Goal: Information Seeking & Learning: Learn about a topic

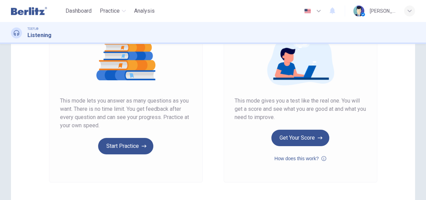
scroll to position [88, 0]
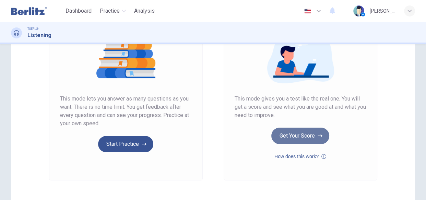
click at [296, 138] on button "Get Your Score" at bounding box center [301, 136] width 58 height 16
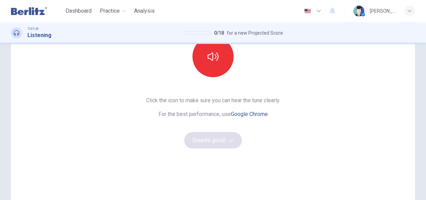
scroll to position [75, 0]
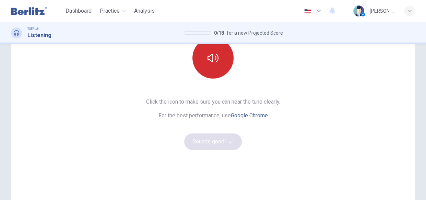
click at [222, 67] on button "button" at bounding box center [213, 57] width 41 height 41
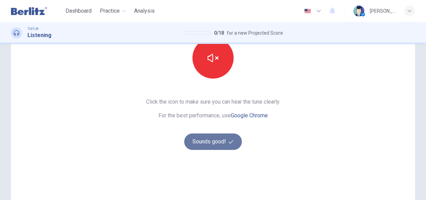
click at [191, 147] on button "Sounds good!" at bounding box center [213, 142] width 58 height 16
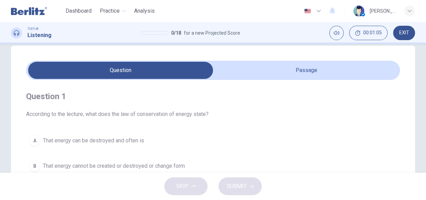
scroll to position [0, 0]
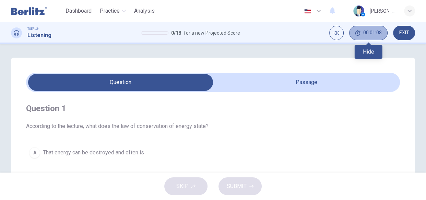
click at [370, 38] on button "00:01:08" at bounding box center [369, 33] width 38 height 14
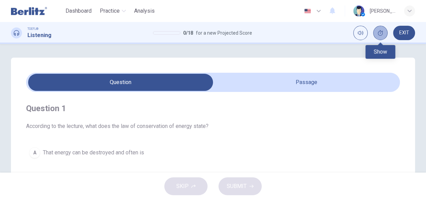
click at [381, 35] on icon "Show" at bounding box center [380, 32] width 5 height 5
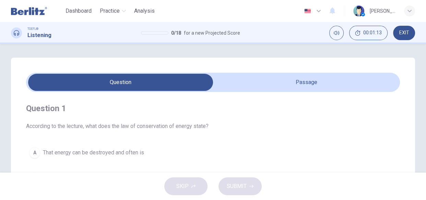
click at [403, 32] on span "EXIT" at bounding box center [405, 32] width 10 height 5
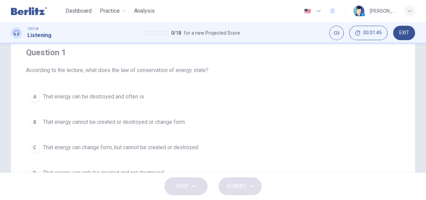
scroll to position [41, 0]
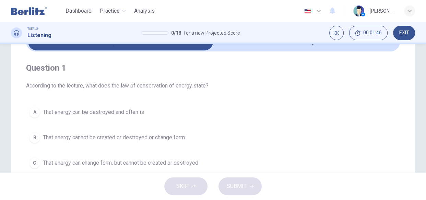
drag, startPoint x: 422, startPoint y: 75, endPoint x: 423, endPoint y: 65, distance: 9.6
click at [423, 65] on div "Question 1 According to the lecture, what does the law of conservation of energ…" at bounding box center [213, 155] width 426 height 276
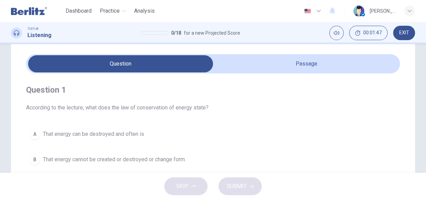
scroll to position [15, 0]
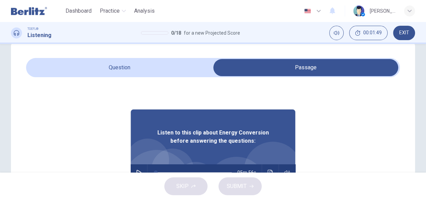
click at [219, 151] on div "Listen to this clip about Energy Conversion before answering the questions:" at bounding box center [213, 137] width 165 height 55
click at [136, 171] on icon "button" at bounding box center [138, 172] width 5 height 5
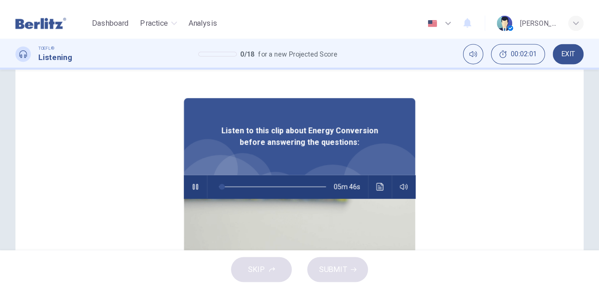
scroll to position [59, 0]
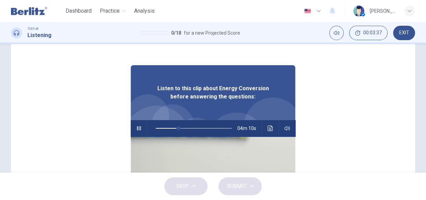
type input "**"
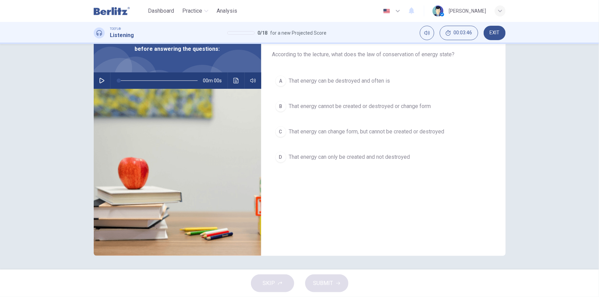
scroll to position [40, 0]
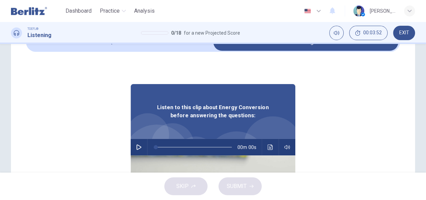
click at [137, 145] on icon "button" at bounding box center [139, 147] width 5 height 5
click at [136, 145] on icon "button" at bounding box center [138, 147] width 5 height 5
type input "*"
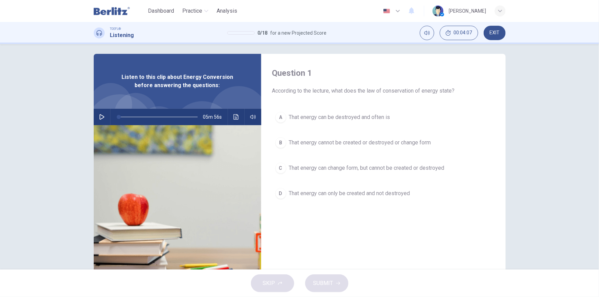
scroll to position [0, 0]
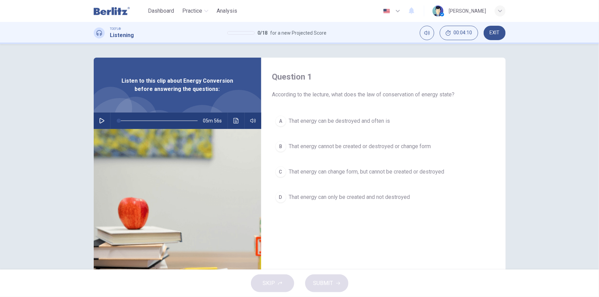
drag, startPoint x: 596, startPoint y: 127, endPoint x: 598, endPoint y: 240, distance: 112.7
click at [426, 200] on div "Question 1 According to the lecture, what does the law of conservation of energ…" at bounding box center [299, 157] width 599 height 226
drag, startPoint x: 594, startPoint y: 75, endPoint x: 599, endPoint y: 114, distance: 39.1
click at [426, 114] on div "Question 1 According to the lecture, what does the law of conservation of energ…" at bounding box center [299, 157] width 599 height 226
click at [99, 126] on button "button" at bounding box center [101, 121] width 11 height 16
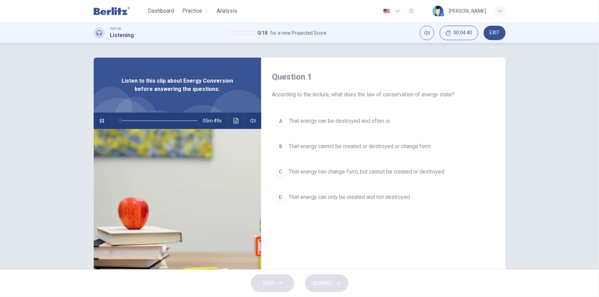
click at [129, 119] on span at bounding box center [158, 121] width 79 height 10
click at [139, 119] on span at bounding box center [158, 121] width 79 height 10
type input "*"
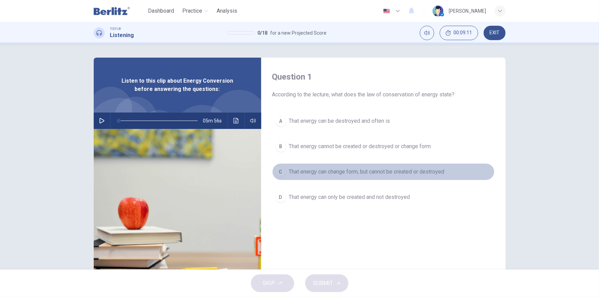
click at [281, 173] on div "C" at bounding box center [280, 172] width 11 height 11
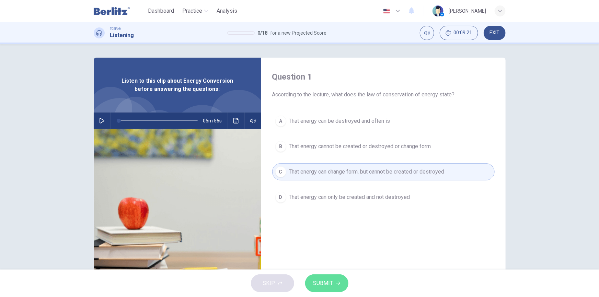
click at [326, 200] on span "SUBMIT" at bounding box center [323, 284] width 20 height 10
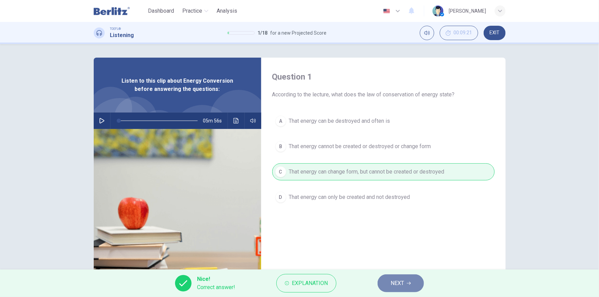
click at [396, 200] on span "NEXT" at bounding box center [397, 284] width 13 height 10
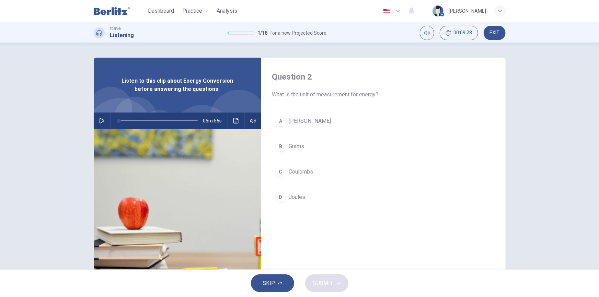
click at [281, 195] on div "D" at bounding box center [280, 197] width 11 height 11
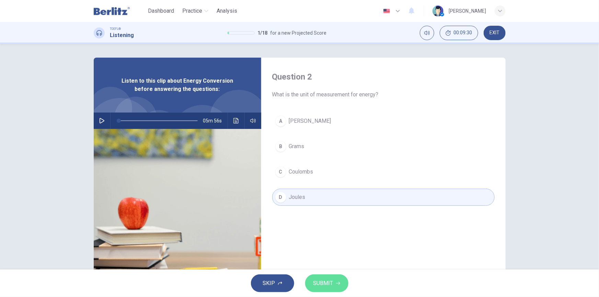
click at [325, 200] on span "SUBMIT" at bounding box center [323, 284] width 20 height 10
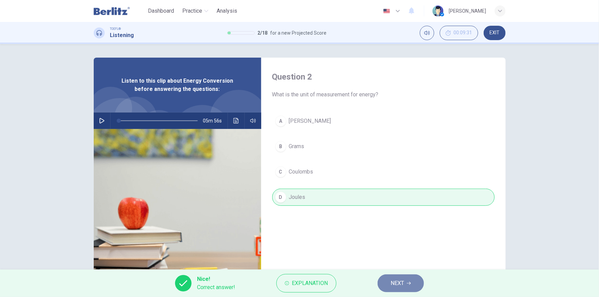
click at [391, 200] on button "NEXT" at bounding box center [401, 284] width 46 height 18
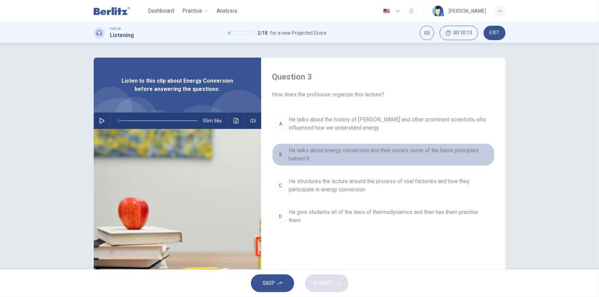
click at [281, 154] on div "B" at bounding box center [280, 154] width 11 height 11
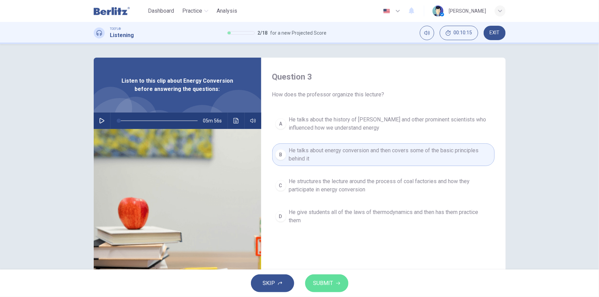
click at [316, 200] on span "SUBMIT" at bounding box center [323, 284] width 20 height 10
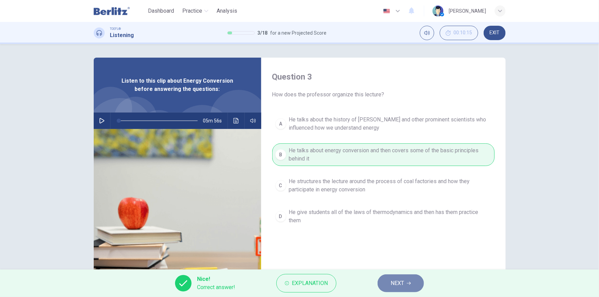
click at [393, 200] on button "NEXT" at bounding box center [401, 284] width 46 height 18
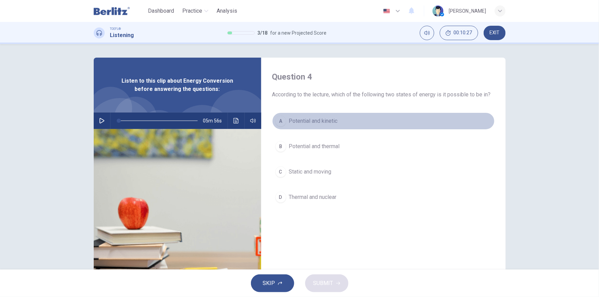
click at [280, 121] on div "A" at bounding box center [280, 121] width 11 height 11
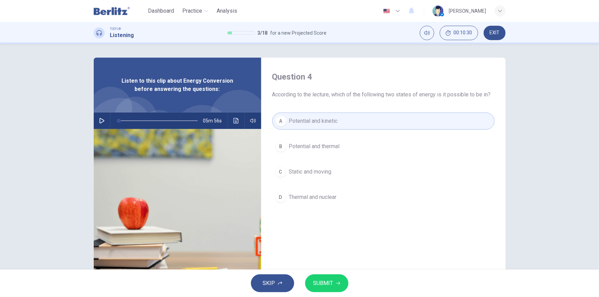
click at [279, 117] on div "A" at bounding box center [280, 121] width 11 height 11
click at [317, 200] on span "SUBMIT" at bounding box center [323, 284] width 20 height 10
click at [317, 200] on span "Processing your response..." at bounding box center [310, 283] width 67 height 8
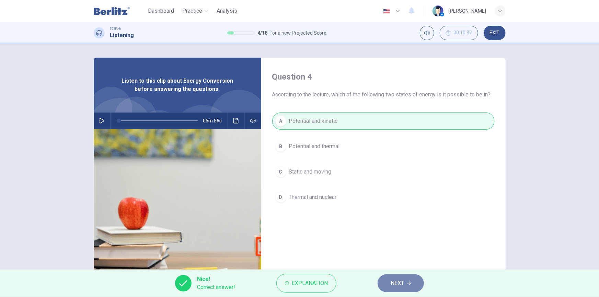
click at [395, 200] on span "NEXT" at bounding box center [397, 284] width 13 height 10
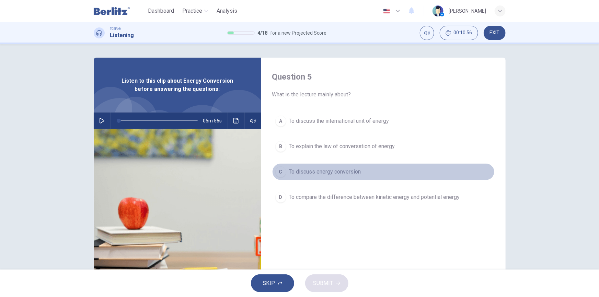
click at [282, 172] on div "C" at bounding box center [280, 172] width 11 height 11
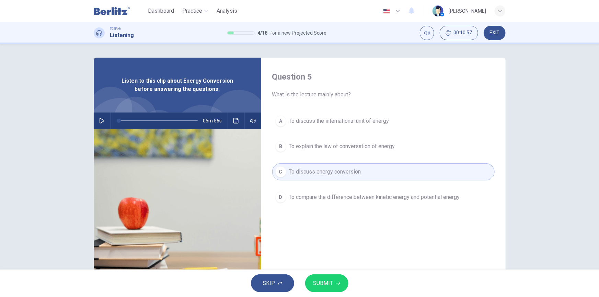
click at [333, 200] on button "SUBMIT" at bounding box center [326, 284] width 43 height 18
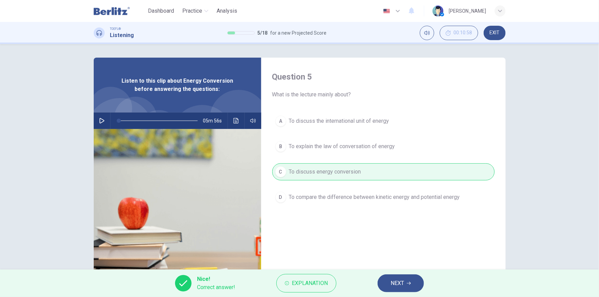
click at [387, 200] on button "NEXT" at bounding box center [401, 284] width 46 height 18
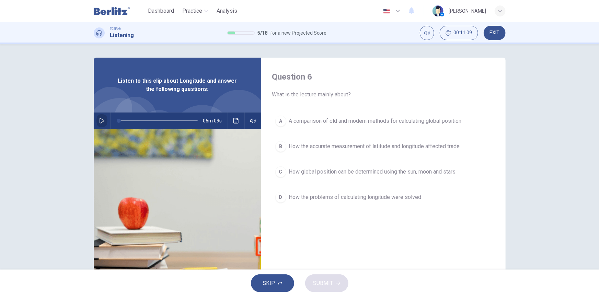
click at [100, 124] on button "button" at bounding box center [101, 121] width 11 height 16
click at [99, 124] on button "button" at bounding box center [101, 121] width 11 height 16
type input "*"
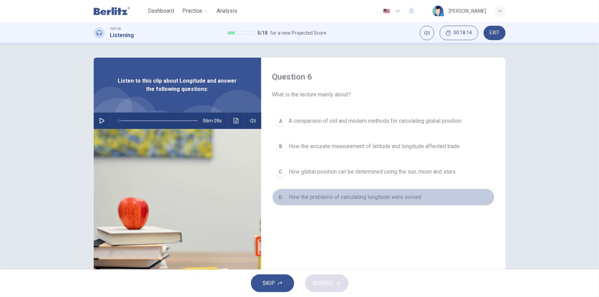
click at [275, 198] on div "D" at bounding box center [280, 197] width 11 height 11
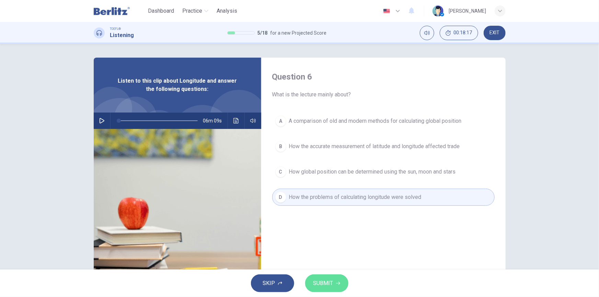
click at [318, 200] on span "SUBMIT" at bounding box center [323, 284] width 20 height 10
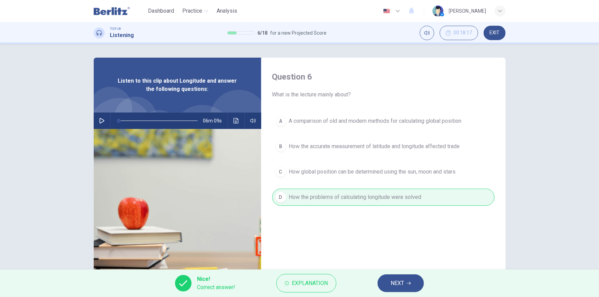
click at [399, 200] on span "NEXT" at bounding box center [397, 284] width 13 height 10
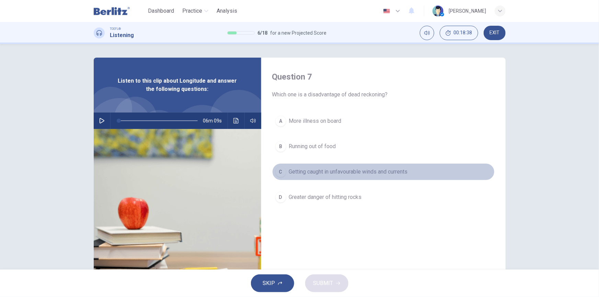
click at [281, 176] on div "C" at bounding box center [280, 172] width 11 height 11
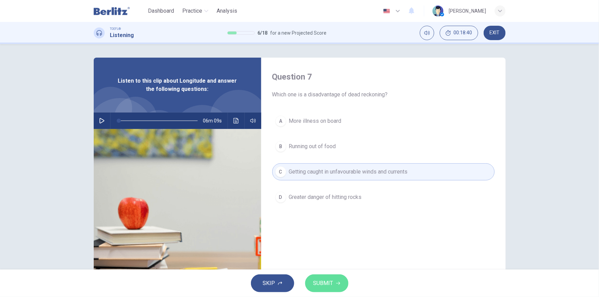
click at [317, 200] on button "SUBMIT" at bounding box center [326, 284] width 43 height 18
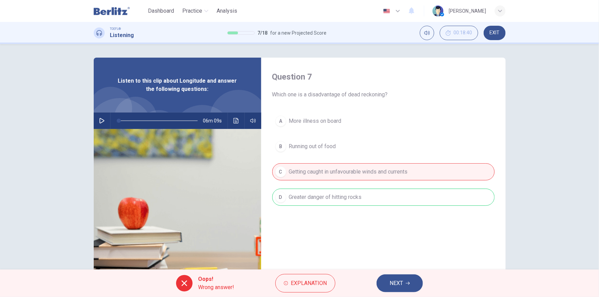
click at [389, 200] on button "NEXT" at bounding box center [400, 284] width 46 height 18
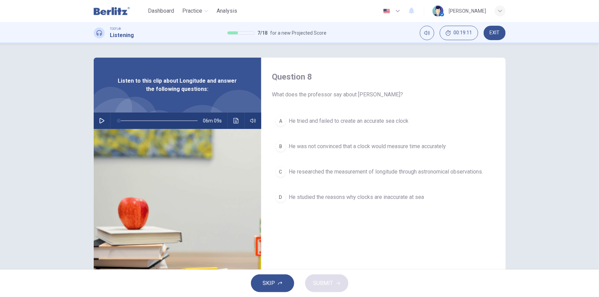
click at [277, 174] on div "C" at bounding box center [280, 172] width 11 height 11
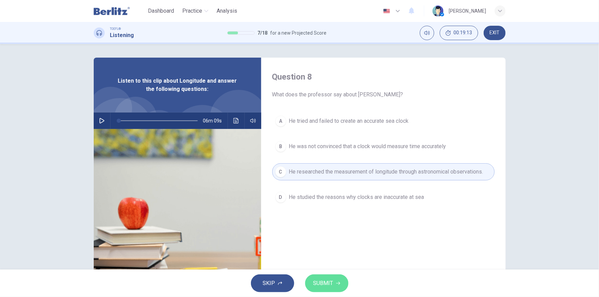
click at [319, 200] on button "SUBMIT" at bounding box center [326, 284] width 43 height 18
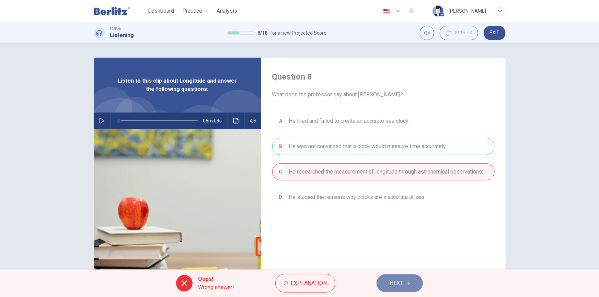
click at [392, 200] on span "NEXT" at bounding box center [396, 284] width 13 height 10
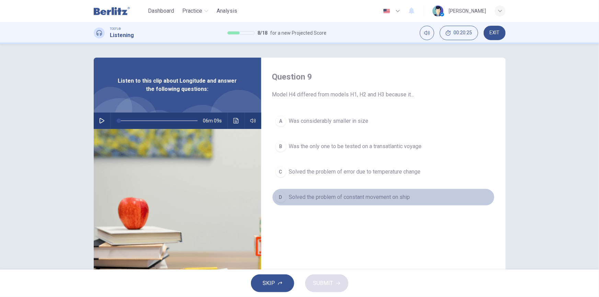
click at [279, 196] on div "D" at bounding box center [280, 197] width 11 height 11
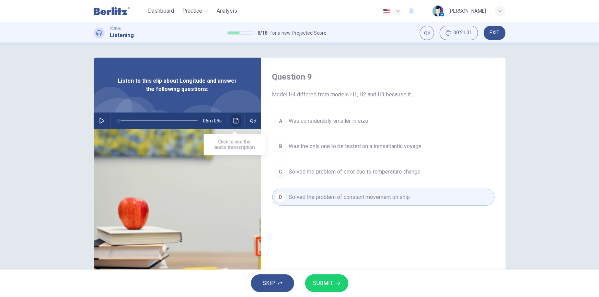
click at [233, 117] on button "Click to see the audio transcription" at bounding box center [236, 121] width 11 height 16
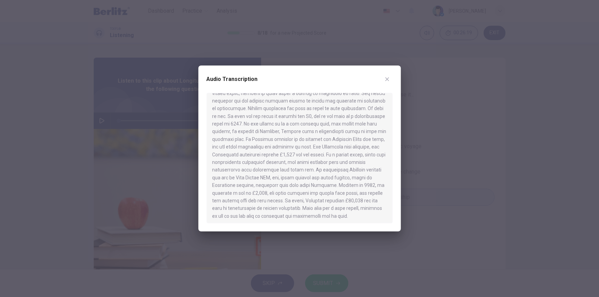
scroll to position [391, 0]
click at [386, 81] on icon "button" at bounding box center [387, 80] width 4 height 4
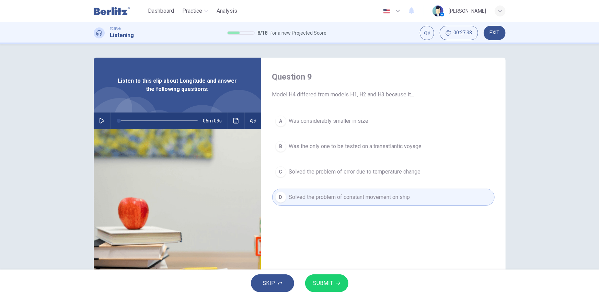
click at [278, 119] on div "A" at bounding box center [280, 121] width 11 height 11
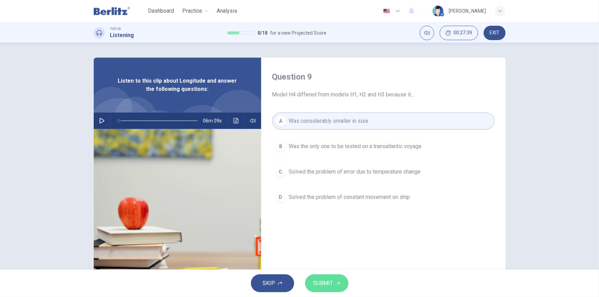
click at [320, 200] on button "SUBMIT" at bounding box center [326, 284] width 43 height 18
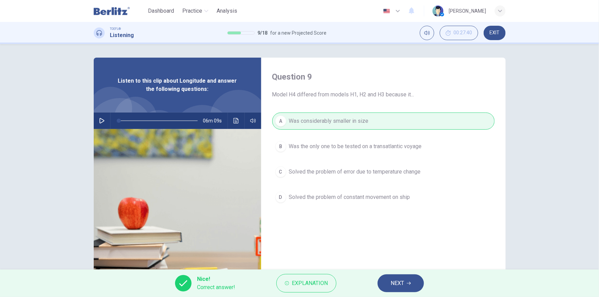
click at [411, 200] on button "NEXT" at bounding box center [401, 284] width 46 height 18
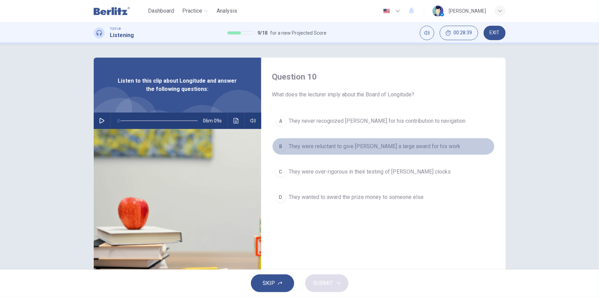
click at [282, 139] on button "B They were reluctant to give Harrison a large award for his work" at bounding box center [383, 146] width 222 height 17
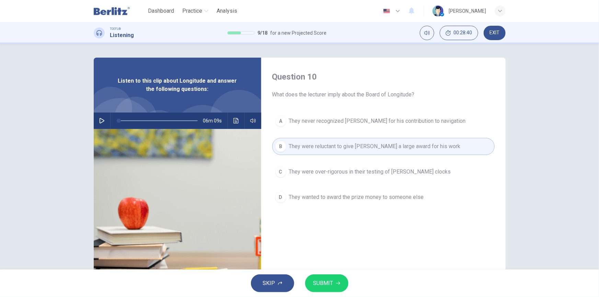
click at [316, 200] on span "SUBMIT" at bounding box center [323, 284] width 20 height 10
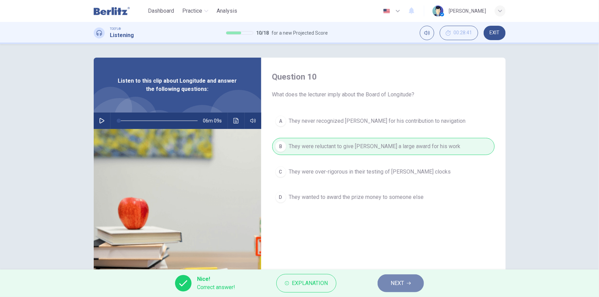
click at [397, 200] on span "NEXT" at bounding box center [397, 284] width 13 height 10
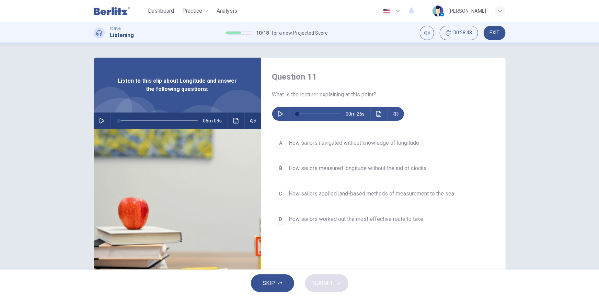
click at [278, 113] on icon "button" at bounding box center [280, 113] width 5 height 5
type input "*"
click at [278, 170] on div "B" at bounding box center [280, 168] width 11 height 11
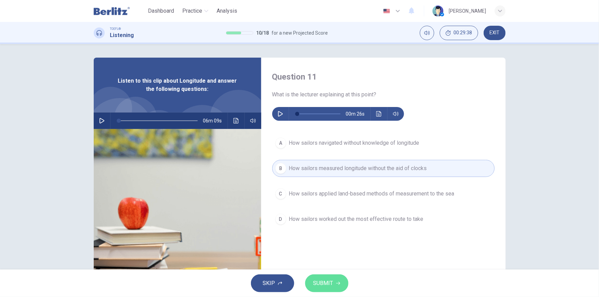
click at [322, 200] on button "SUBMIT" at bounding box center [326, 284] width 43 height 18
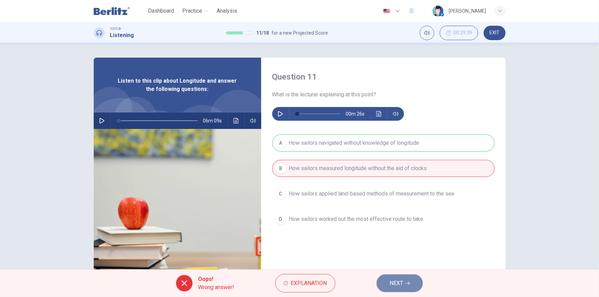
click at [381, 200] on button "NEXT" at bounding box center [400, 284] width 46 height 18
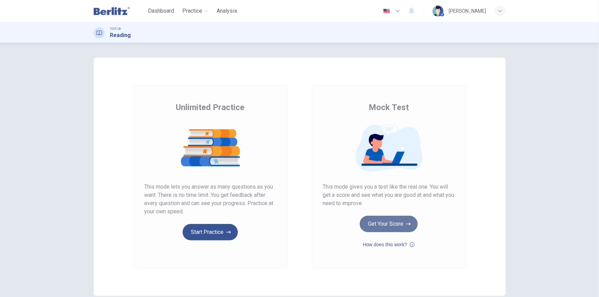
click at [387, 226] on button "Get Your Score" at bounding box center [389, 224] width 58 height 16
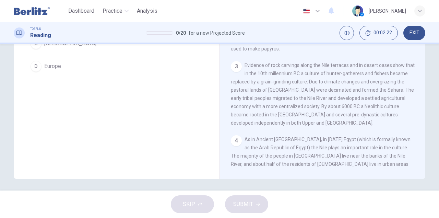
scroll to position [26, 0]
drag, startPoint x: 420, startPoint y: 109, endPoint x: 421, endPoint y: 114, distance: 5.2
click at [421, 114] on div "1 The Nile, located in [GEOGRAPHIC_DATA], is the longest river on Earth stretch…" at bounding box center [327, 68] width 193 height 197
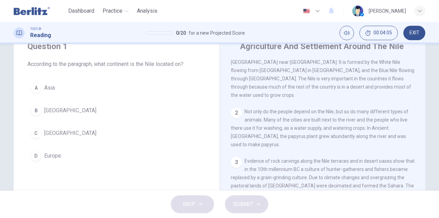
scroll to position [30, 0]
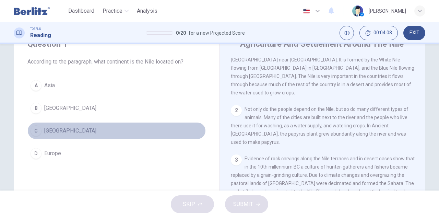
click at [35, 131] on div "C" at bounding box center [36, 130] width 11 height 11
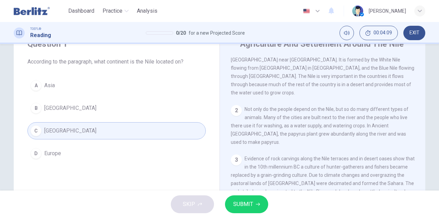
click at [242, 209] on button "SUBMIT" at bounding box center [246, 204] width 43 height 18
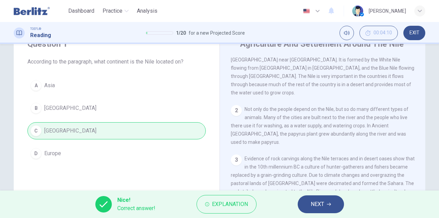
scroll to position [0, 0]
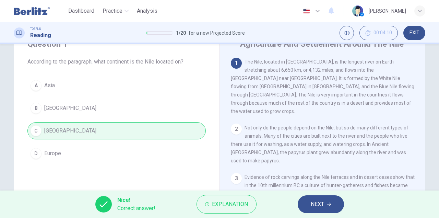
click at [319, 202] on button "NEXT" at bounding box center [321, 204] width 46 height 18
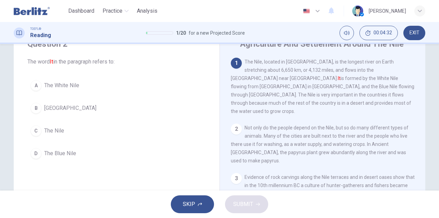
click at [35, 128] on div "C" at bounding box center [36, 130] width 11 height 11
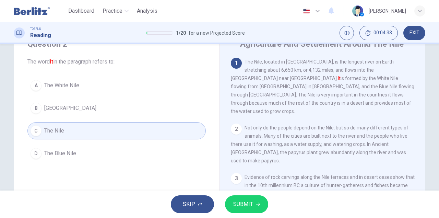
click at [232, 201] on button "SUBMIT" at bounding box center [246, 204] width 43 height 18
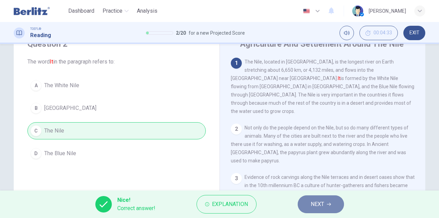
click at [306, 207] on button "NEXT" at bounding box center [321, 204] width 46 height 18
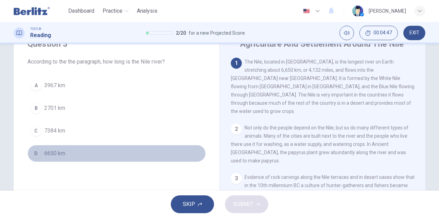
click at [39, 155] on div "D" at bounding box center [36, 153] width 11 height 11
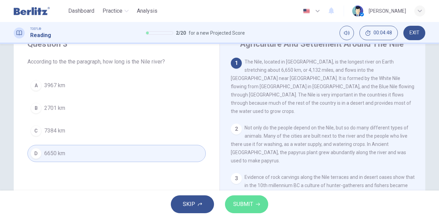
click at [242, 203] on span "SUBMIT" at bounding box center [243, 204] width 20 height 10
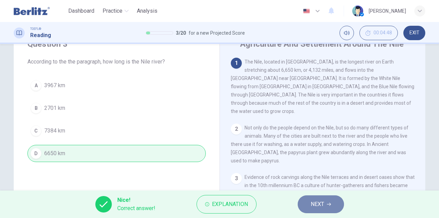
click at [319, 208] on span "NEXT" at bounding box center [317, 204] width 13 height 10
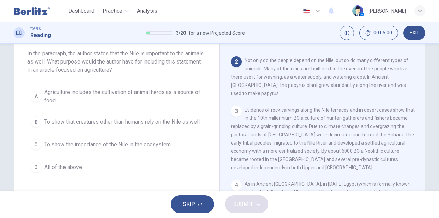
scroll to position [39, 0]
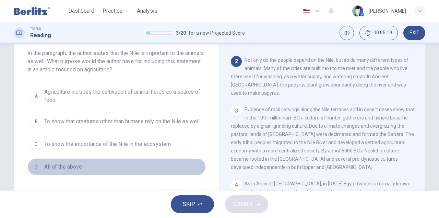
click at [62, 170] on span "All of the above" at bounding box center [63, 167] width 38 height 8
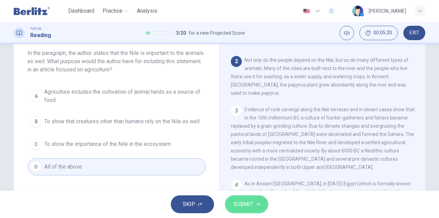
click at [233, 203] on span "SUBMIT" at bounding box center [243, 204] width 20 height 10
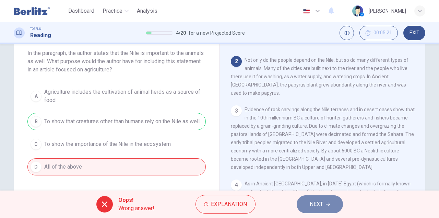
click at [306, 202] on button "NEXT" at bounding box center [320, 204] width 46 height 18
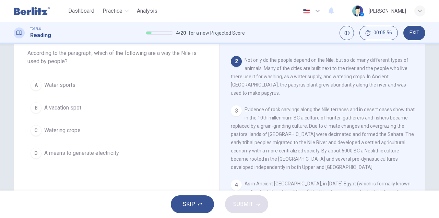
click at [33, 131] on div "C" at bounding box center [36, 130] width 11 height 11
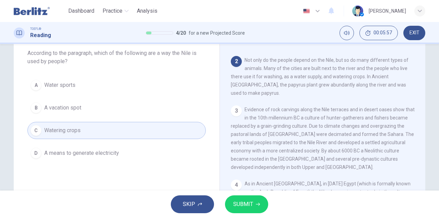
click at [253, 202] on span "SUBMIT" at bounding box center [243, 204] width 20 height 10
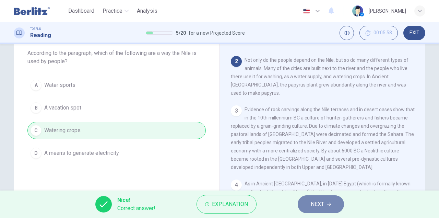
click at [330, 206] on icon "button" at bounding box center [329, 204] width 4 height 4
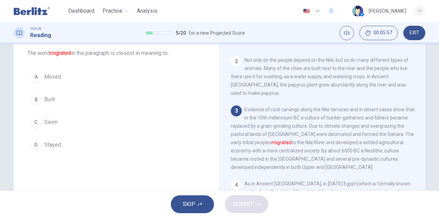
scroll to position [98, 0]
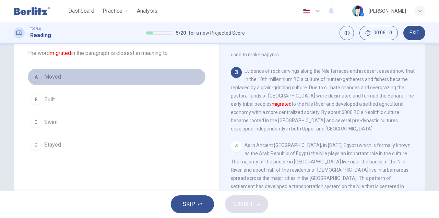
click at [44, 79] on span "Moved" at bounding box center [52, 77] width 17 height 8
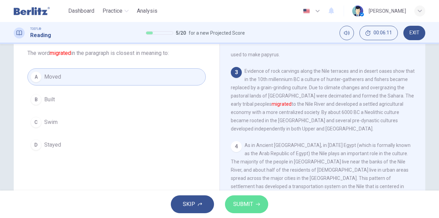
click at [240, 205] on span "SUBMIT" at bounding box center [243, 204] width 20 height 10
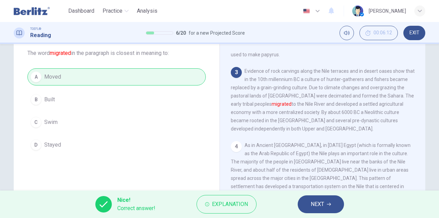
click at [321, 194] on div "Nice! Correct answer! Explanation NEXT" at bounding box center [219, 204] width 439 height 27
click at [316, 207] on span "NEXT" at bounding box center [317, 204] width 13 height 10
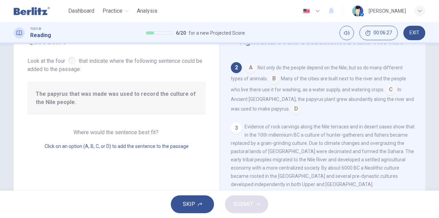
scroll to position [32, 0]
click at [291, 104] on input at bounding box center [296, 109] width 11 height 11
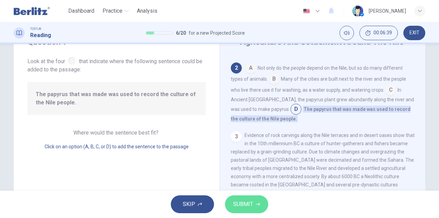
click at [245, 206] on span "SUBMIT" at bounding box center [243, 204] width 20 height 10
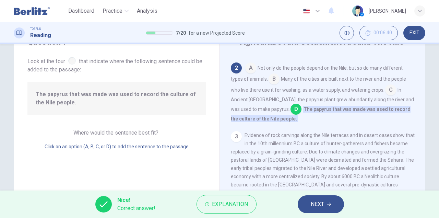
click at [332, 204] on button "NEXT" at bounding box center [321, 204] width 46 height 18
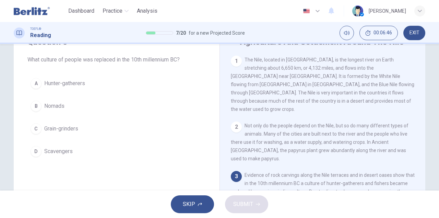
drag, startPoint x: 420, startPoint y: 98, endPoint x: 422, endPoint y: 118, distance: 20.7
click at [422, 118] on div "1 The Nile, located in [GEOGRAPHIC_DATA], is the longest river on Earth stretch…" at bounding box center [327, 154] width 193 height 197
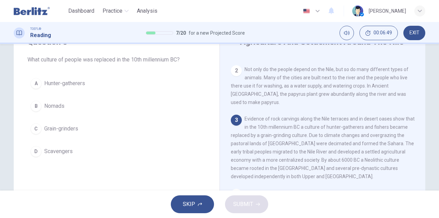
scroll to position [59, 0]
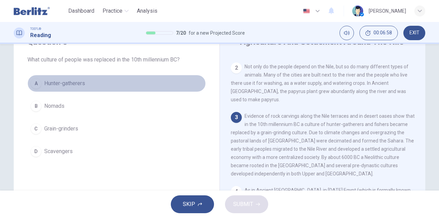
click at [64, 84] on span "Hunter-gatherers" at bounding box center [64, 83] width 41 height 8
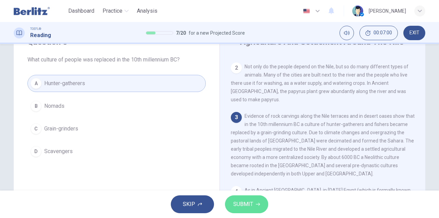
click at [251, 201] on span "SUBMIT" at bounding box center [243, 204] width 20 height 10
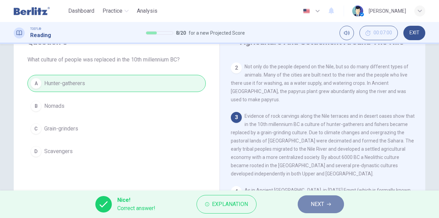
click at [299, 209] on button "NEXT" at bounding box center [321, 204] width 46 height 18
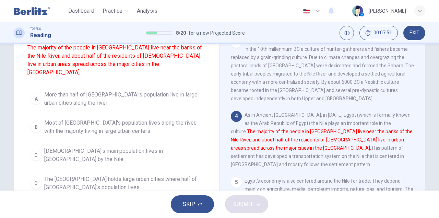
scroll to position [70, 0]
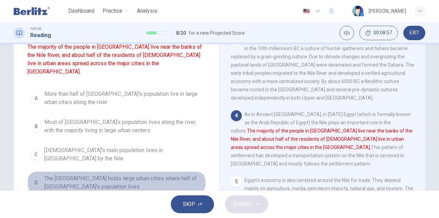
click at [105, 174] on span "The [GEOGRAPHIC_DATA] holds large urban cities where half of [GEOGRAPHIC_DATA]'…" at bounding box center [123, 182] width 159 height 16
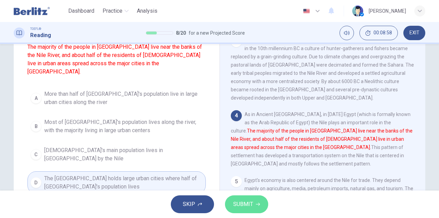
click at [254, 201] on button "SUBMIT" at bounding box center [246, 204] width 43 height 18
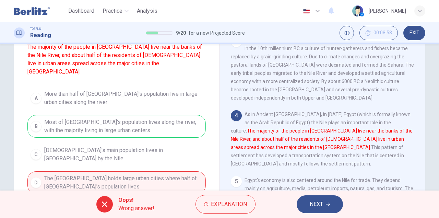
click at [113, 172] on div "A More than half of [GEOGRAPHIC_DATA]'s population live in large urban cities a…" at bounding box center [116, 140] width 179 height 107
click at [308, 207] on button "NEXT" at bounding box center [320, 204] width 46 height 18
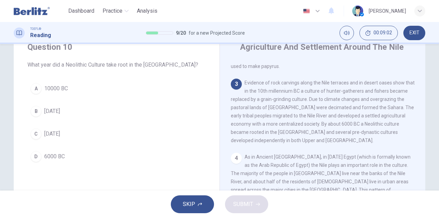
scroll to position [18, 0]
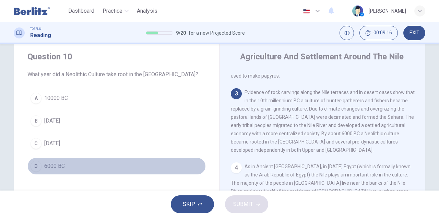
click at [38, 166] on div "D" at bounding box center [36, 166] width 11 height 11
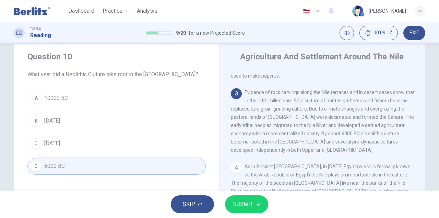
click at [238, 209] on button "SUBMIT" at bounding box center [246, 204] width 43 height 18
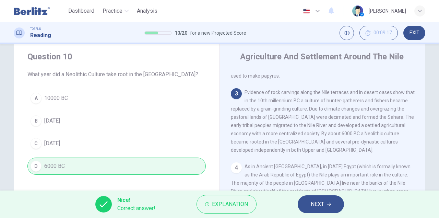
click at [313, 207] on span "NEXT" at bounding box center [317, 204] width 13 height 10
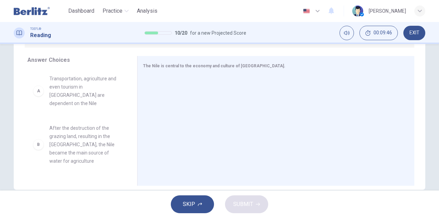
scroll to position [0, 0]
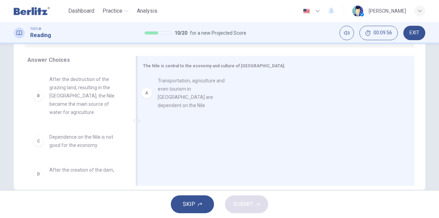
drag, startPoint x: 93, startPoint y: 93, endPoint x: 206, endPoint y: 94, distance: 113.0
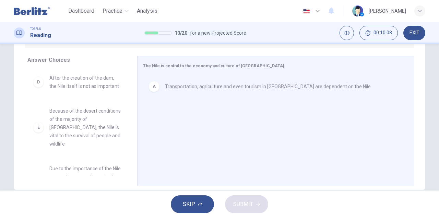
scroll to position [93, 0]
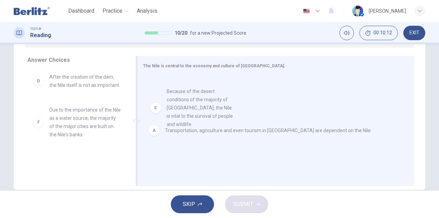
drag, startPoint x: 100, startPoint y: 138, endPoint x: 221, endPoint y: 111, distance: 124.4
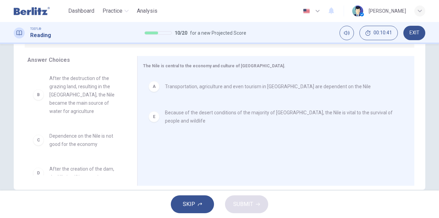
scroll to position [0, 0]
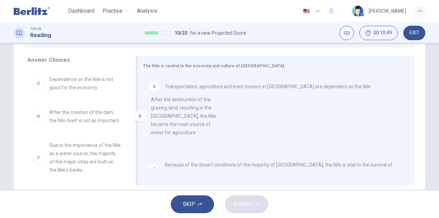
drag, startPoint x: 93, startPoint y: 102, endPoint x: 207, endPoint y: 122, distance: 115.8
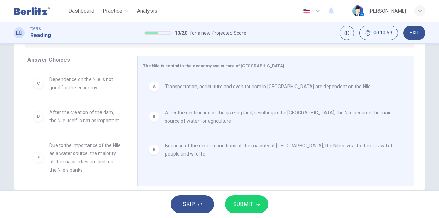
drag, startPoint x: 126, startPoint y: 141, endPoint x: 129, endPoint y: 139, distance: 3.5
click at [129, 139] on div "C Dependence on the Nile is not good for the economy D After the creation of th…" at bounding box center [79, 123] width 104 height 106
click at [258, 201] on button "SUBMIT" at bounding box center [246, 204] width 43 height 18
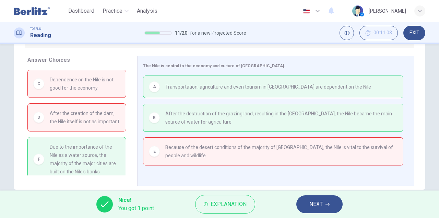
click at [130, 130] on div "Answer Choices C Dependence on the Nile is not good for the economy D After the…" at bounding box center [76, 122] width 124 height 133
drag, startPoint x: 130, startPoint y: 130, endPoint x: 128, endPoint y: 148, distance: 17.3
click at [128, 148] on div "Answer Choices C Dependence on the Nile is not good for the economy D After the…" at bounding box center [76, 122] width 124 height 133
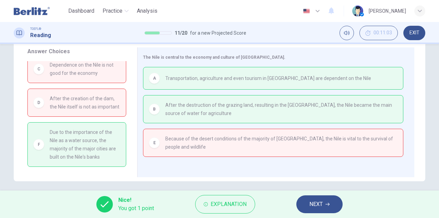
scroll to position [119, 0]
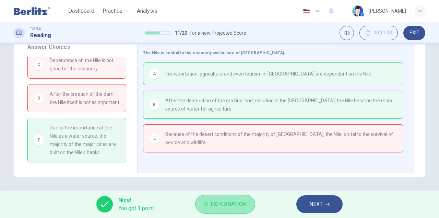
click at [231, 197] on button "Explanation" at bounding box center [225, 204] width 60 height 19
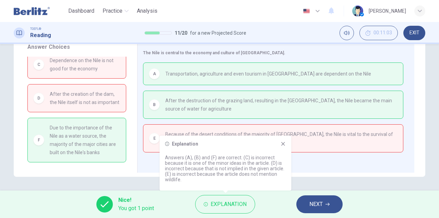
click at [326, 208] on button "NEXT" at bounding box center [320, 204] width 46 height 18
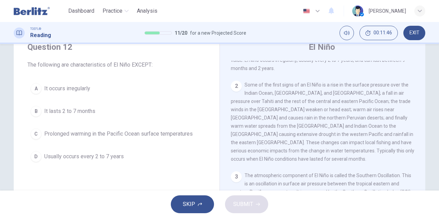
scroll to position [32, 0]
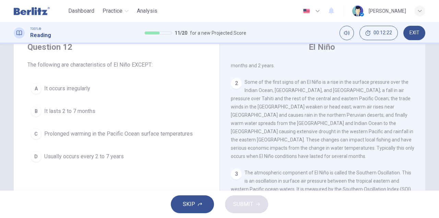
drag, startPoint x: 424, startPoint y: 108, endPoint x: 424, endPoint y: 129, distance: 20.6
click at [424, 129] on div "El Niño 1 El Niño is a band of warm ocean water temperatures periodically devel…" at bounding box center [323, 150] width 206 height 239
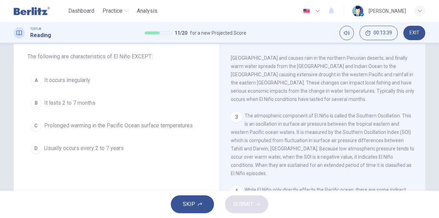
scroll to position [36, 0]
drag, startPoint x: 423, startPoint y: 119, endPoint x: 420, endPoint y: 108, distance: 11.0
click at [420, 108] on div "El Niño 1 El Niño is a band of warm ocean water temperatures periodically devel…" at bounding box center [323, 140] width 206 height 239
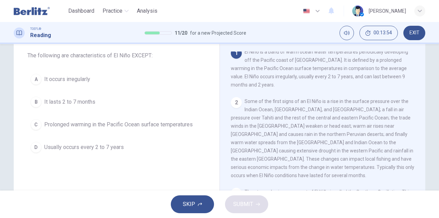
scroll to position [0, 0]
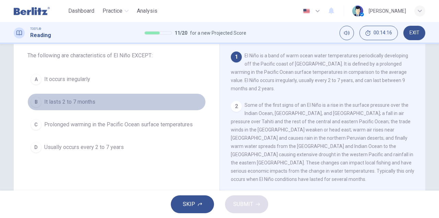
click at [40, 98] on button "B It lasts 2 to 7 months" at bounding box center [116, 101] width 179 height 17
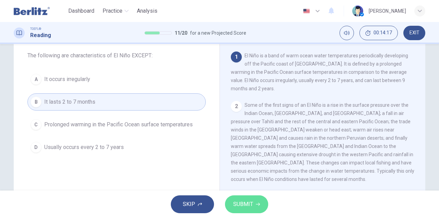
click at [251, 199] on span "SUBMIT" at bounding box center [243, 204] width 20 height 10
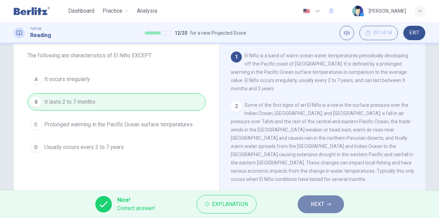
click at [329, 206] on icon "button" at bounding box center [329, 204] width 4 height 4
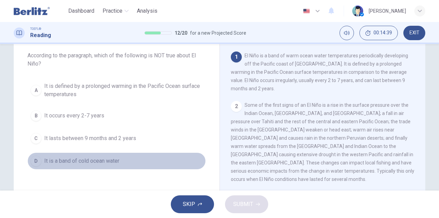
click at [63, 158] on span "It is a band of cold ocean water" at bounding box center [81, 161] width 75 height 8
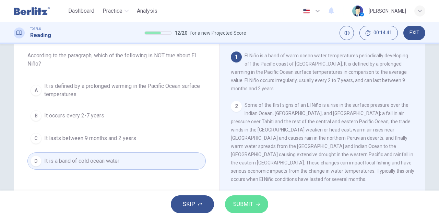
click at [257, 206] on button "SUBMIT" at bounding box center [246, 204] width 43 height 18
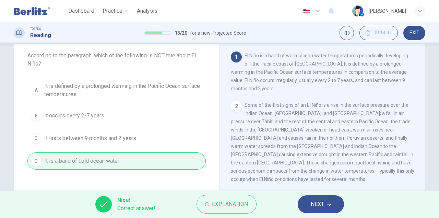
click at [333, 206] on button "NEXT" at bounding box center [321, 204] width 46 height 18
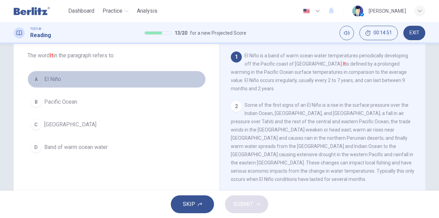
click at [41, 78] on button "A El Niño" at bounding box center [116, 79] width 179 height 17
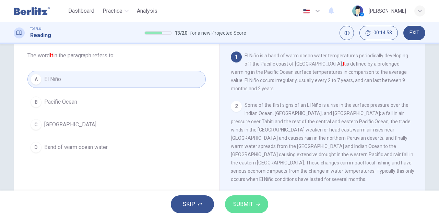
click at [248, 204] on span "SUBMIT" at bounding box center [243, 204] width 20 height 10
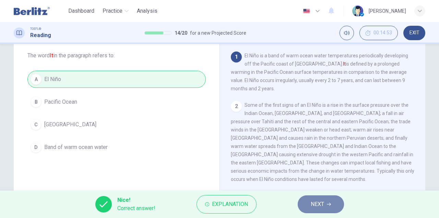
click at [306, 204] on button "NEXT" at bounding box center [321, 204] width 46 height 18
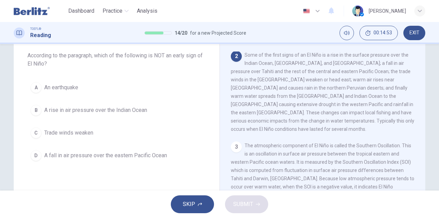
scroll to position [50, 0]
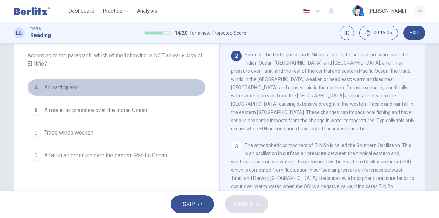
click at [66, 84] on span "An earthquake" at bounding box center [61, 87] width 34 height 8
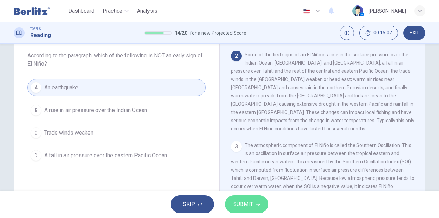
click at [236, 207] on span "SUBMIT" at bounding box center [243, 204] width 20 height 10
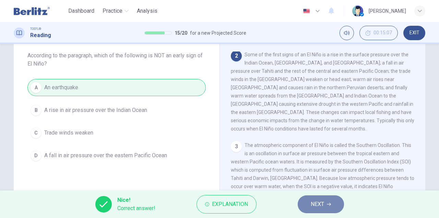
click at [327, 199] on button "NEXT" at bounding box center [321, 204] width 46 height 18
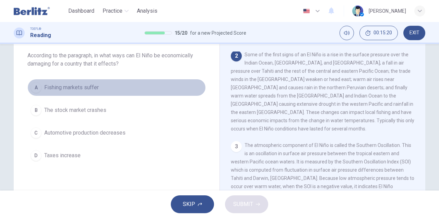
click at [77, 90] on span "Fishing markets suffer" at bounding box center [71, 87] width 55 height 8
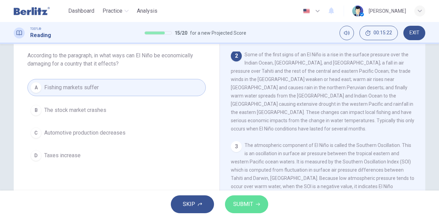
click at [253, 211] on button "SUBMIT" at bounding box center [246, 204] width 43 height 18
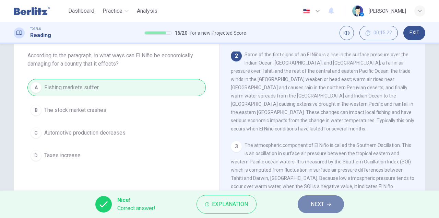
click at [302, 205] on button "NEXT" at bounding box center [321, 204] width 46 height 18
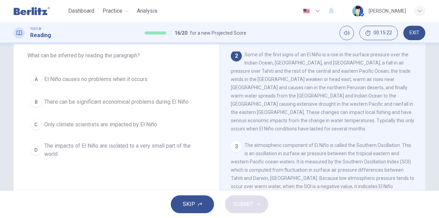
scroll to position [0, 0]
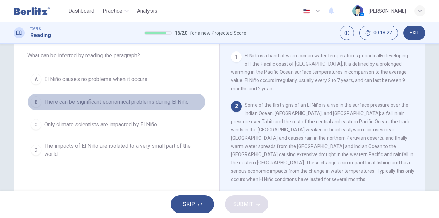
click at [38, 102] on div "B" at bounding box center [36, 101] width 11 height 11
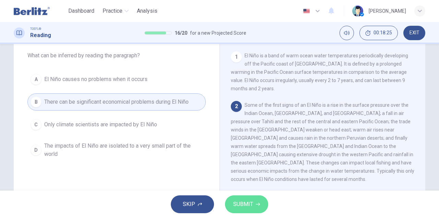
click at [259, 209] on button "SUBMIT" at bounding box center [246, 204] width 43 height 18
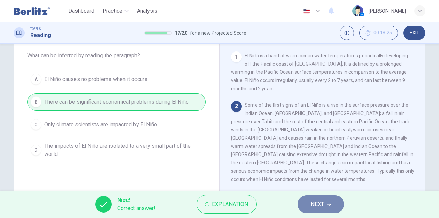
click at [327, 207] on button "NEXT" at bounding box center [321, 204] width 46 height 18
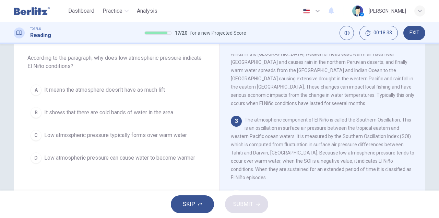
scroll to position [81, 0]
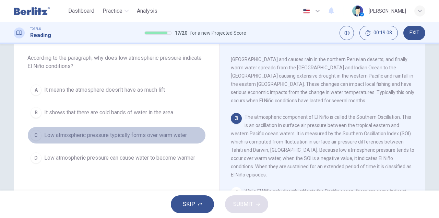
click at [146, 137] on span "Low atmospheric pressure typically forms over warm water" at bounding box center [115, 135] width 143 height 8
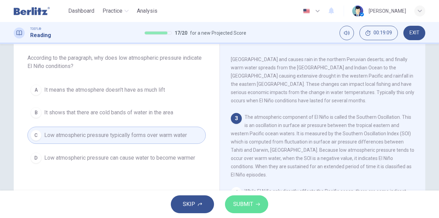
click at [247, 200] on span "SUBMIT" at bounding box center [243, 204] width 20 height 10
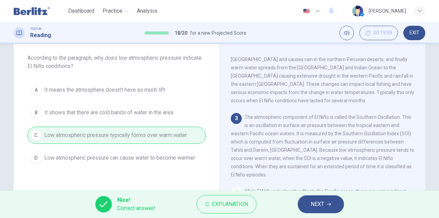
click at [299, 210] on div "Nice! Correct answer! Explanation NEXT" at bounding box center [219, 204] width 439 height 27
click at [314, 206] on span "NEXT" at bounding box center [317, 204] width 13 height 10
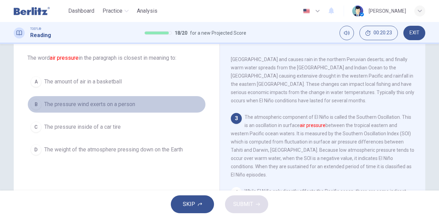
click at [51, 102] on span "The pressure wind exerts on a person" at bounding box center [89, 104] width 91 height 8
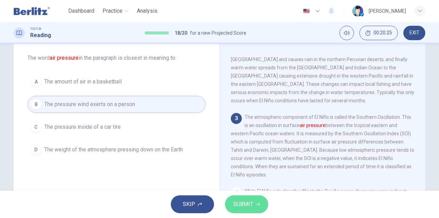
click at [251, 203] on span "SUBMIT" at bounding box center [243, 204] width 20 height 10
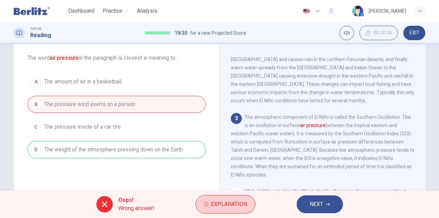
click at [228, 206] on span "Explanation" at bounding box center [229, 204] width 36 height 10
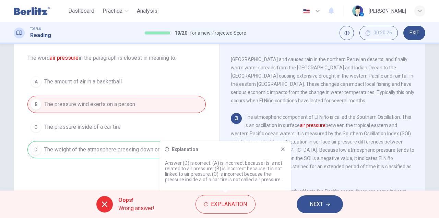
click at [284, 150] on icon at bounding box center [283, 150] width 4 height 4
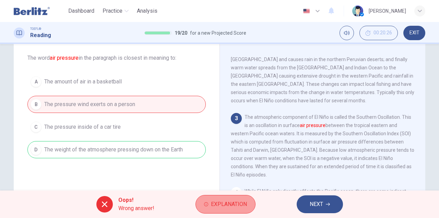
click at [204, 209] on button "Explanation" at bounding box center [226, 204] width 60 height 19
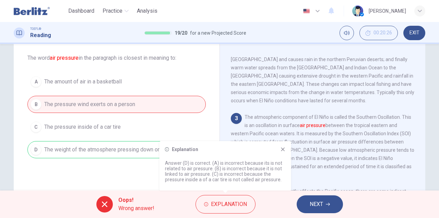
click at [285, 150] on icon at bounding box center [283, 149] width 5 height 5
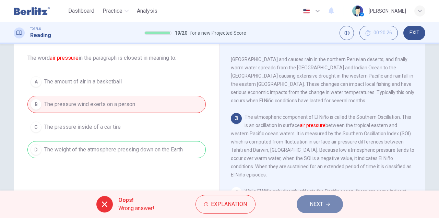
click at [315, 205] on span "NEXT" at bounding box center [316, 204] width 13 height 10
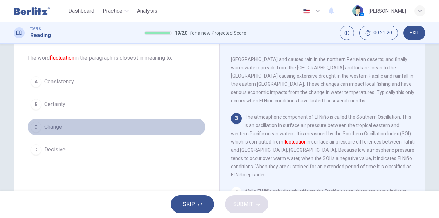
click at [41, 124] on button "C Change" at bounding box center [116, 126] width 179 height 17
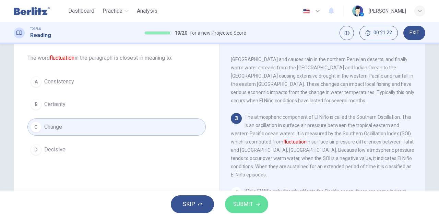
click at [238, 205] on span "SUBMIT" at bounding box center [243, 204] width 20 height 10
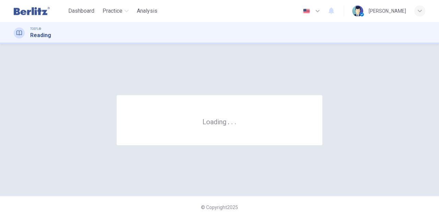
scroll to position [0, 0]
